Goal: Transaction & Acquisition: Purchase product/service

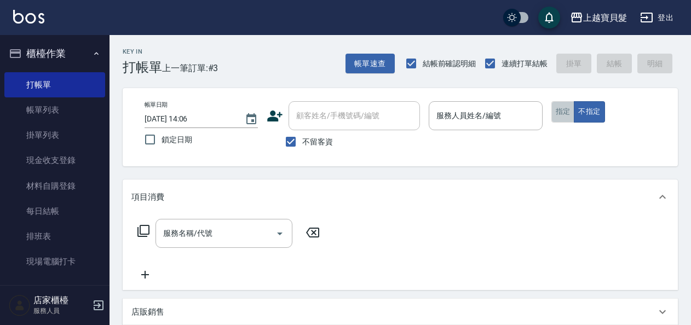
click at [570, 117] on button "指定" at bounding box center [564, 111] width 24 height 21
click at [295, 138] on input "不留客資" at bounding box center [290, 141] width 23 height 23
checkbox input "false"
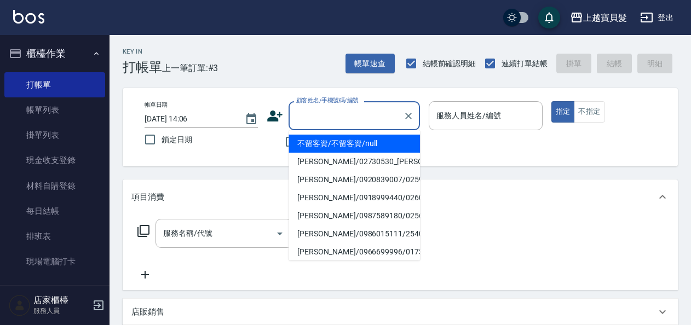
click at [312, 116] on input "顧客姓名/手機號碼/編號" at bounding box center [346, 115] width 105 height 19
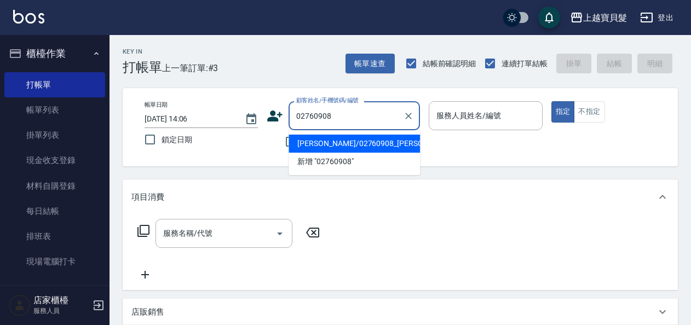
type input "[PERSON_NAME]/02760908_[PERSON_NAME]/02760908"
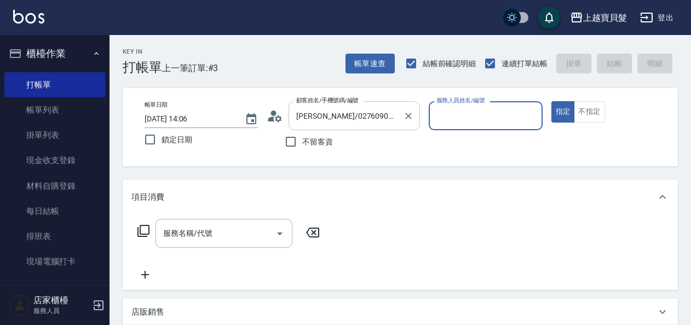
type input "Ponny-11"
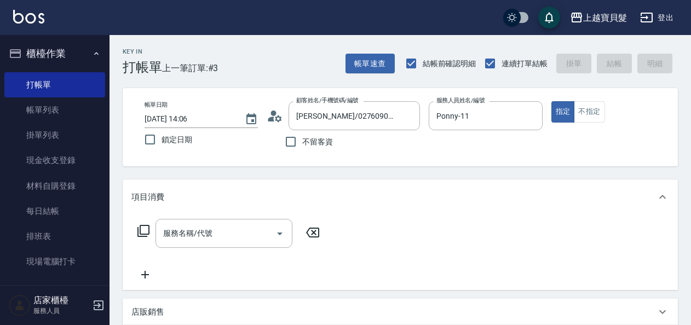
click at [140, 229] on icon at bounding box center [144, 231] width 12 height 12
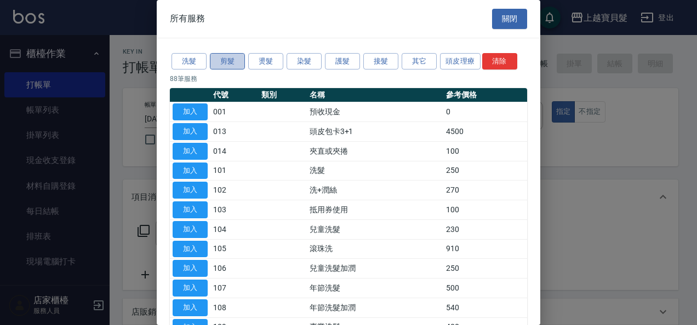
click at [232, 57] on button "剪髮" at bounding box center [227, 61] width 35 height 17
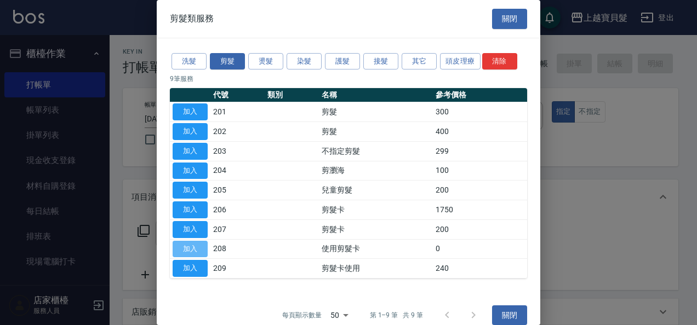
click at [191, 247] on button "加入" at bounding box center [190, 249] width 35 height 17
type input "使用剪髮卡(208)"
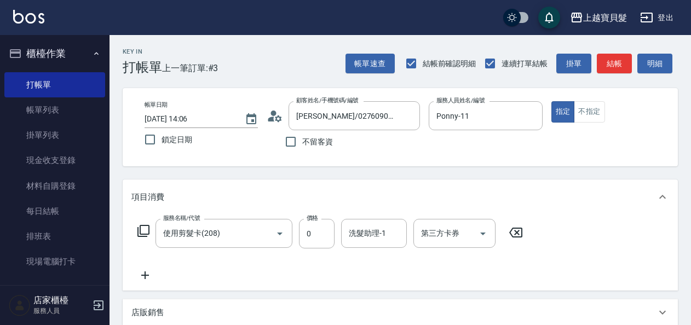
click at [145, 230] on icon at bounding box center [143, 231] width 13 height 13
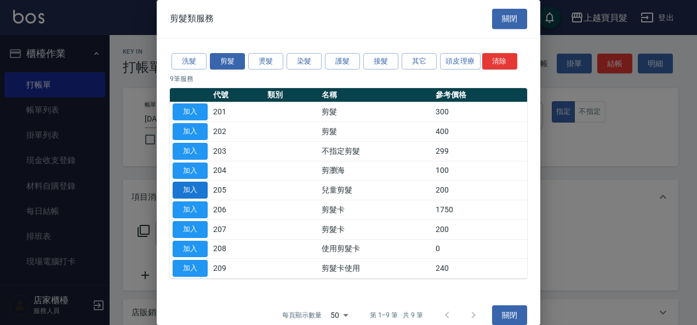
click at [207, 191] on button "加入" at bounding box center [190, 190] width 35 height 17
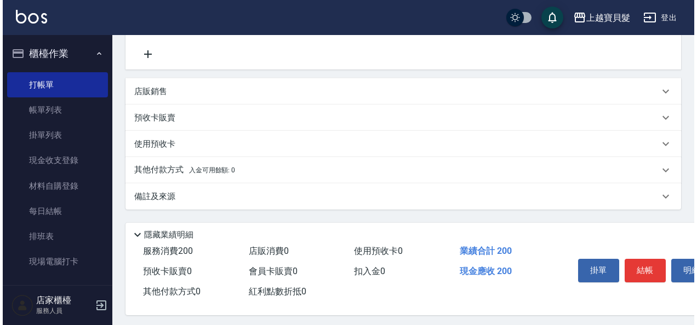
scroll to position [271, 0]
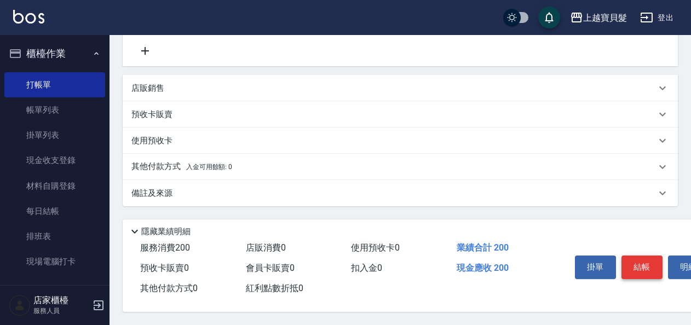
click at [653, 263] on button "結帳" at bounding box center [642, 267] width 41 height 23
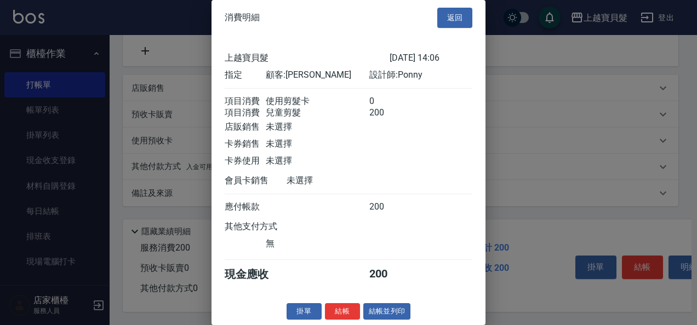
scroll to position [15, 0]
click at [368, 311] on button "結帳並列印" at bounding box center [387, 312] width 48 height 17
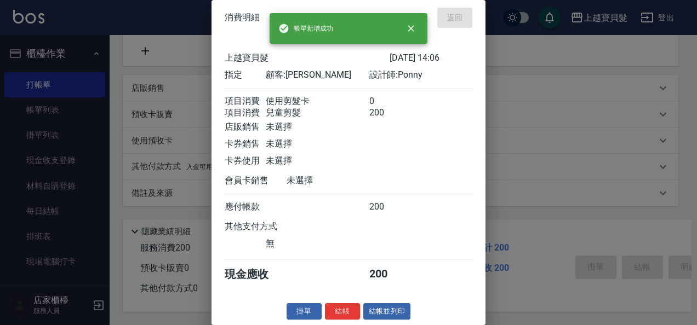
type input "[DATE] 16:00"
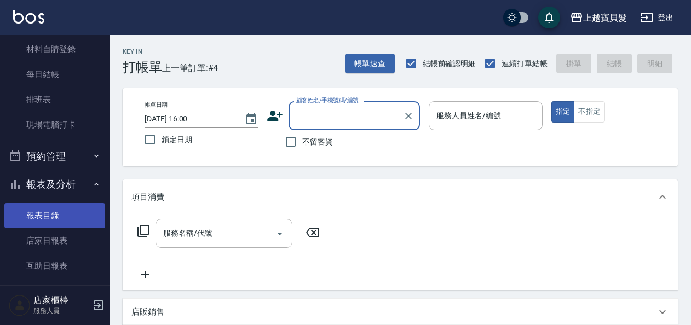
scroll to position [329, 0]
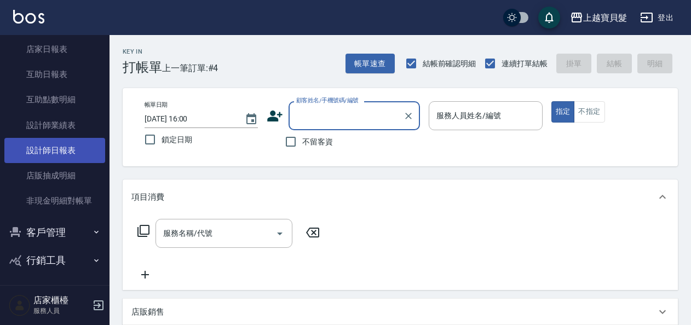
click at [58, 149] on link "設計師日報表" at bounding box center [54, 150] width 101 height 25
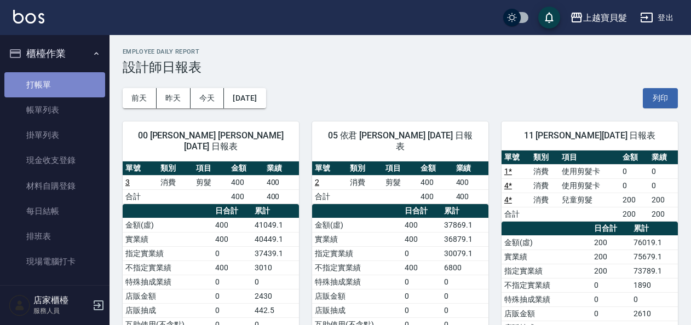
click at [58, 78] on link "打帳單" at bounding box center [54, 84] width 101 height 25
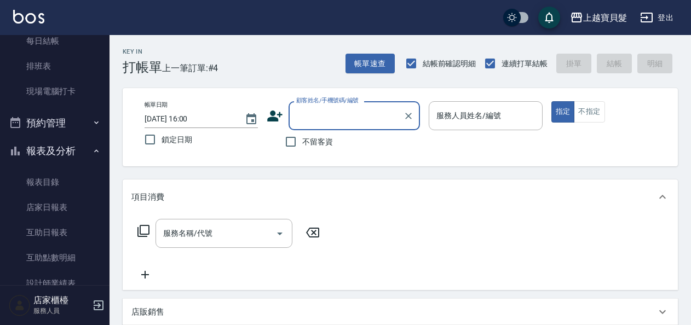
scroll to position [219, 0]
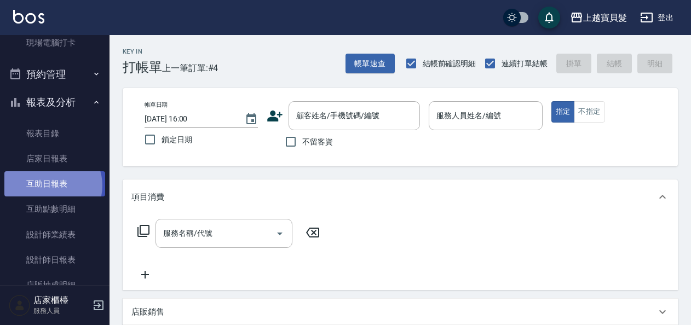
click at [52, 186] on link "互助日報表" at bounding box center [54, 183] width 101 height 25
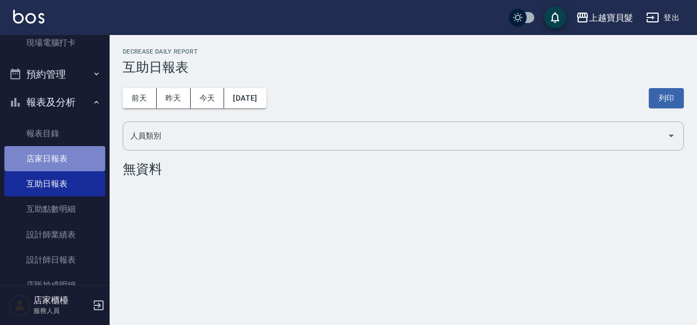
click at [57, 155] on link "店家日報表" at bounding box center [54, 158] width 101 height 25
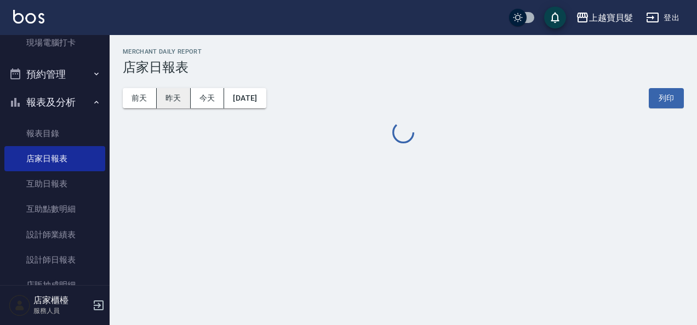
click at [169, 105] on button "昨天" at bounding box center [174, 98] width 34 height 20
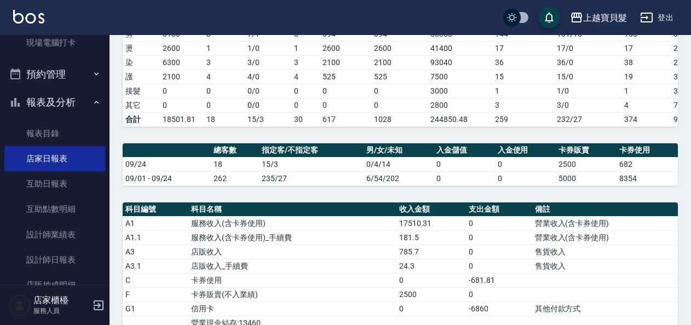
scroll to position [274, 0]
